Goal: Task Accomplishment & Management: Manage account settings

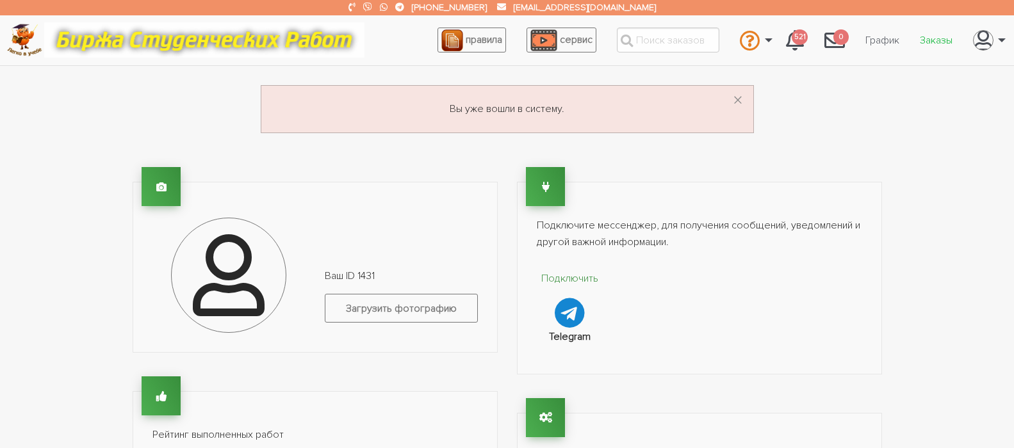
click at [937, 38] on link "Заказы" at bounding box center [935, 40] width 53 height 24
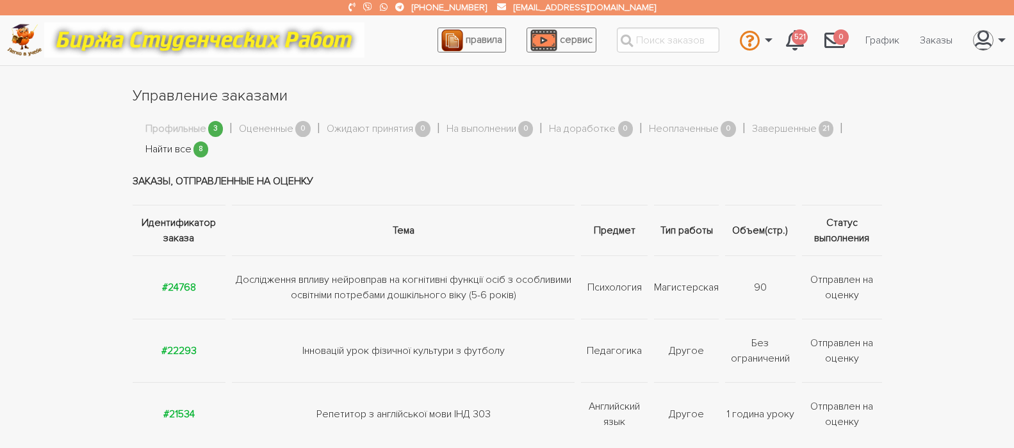
click at [176, 150] on link "Найти все" at bounding box center [168, 150] width 46 height 17
